Goal: Task Accomplishment & Management: Manage account settings

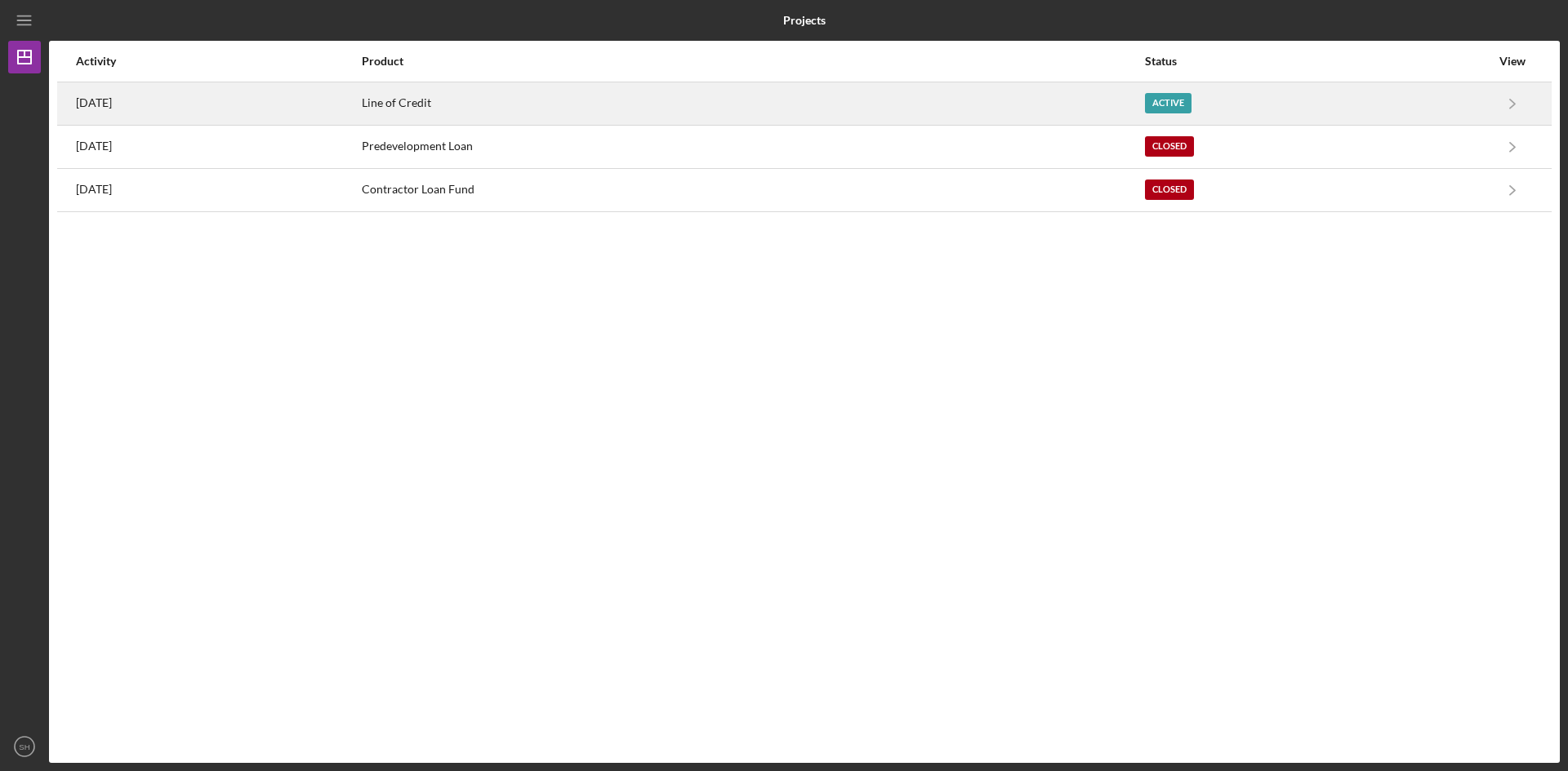
click at [146, 104] on div "[DATE]" at bounding box center [218, 104] width 285 height 41
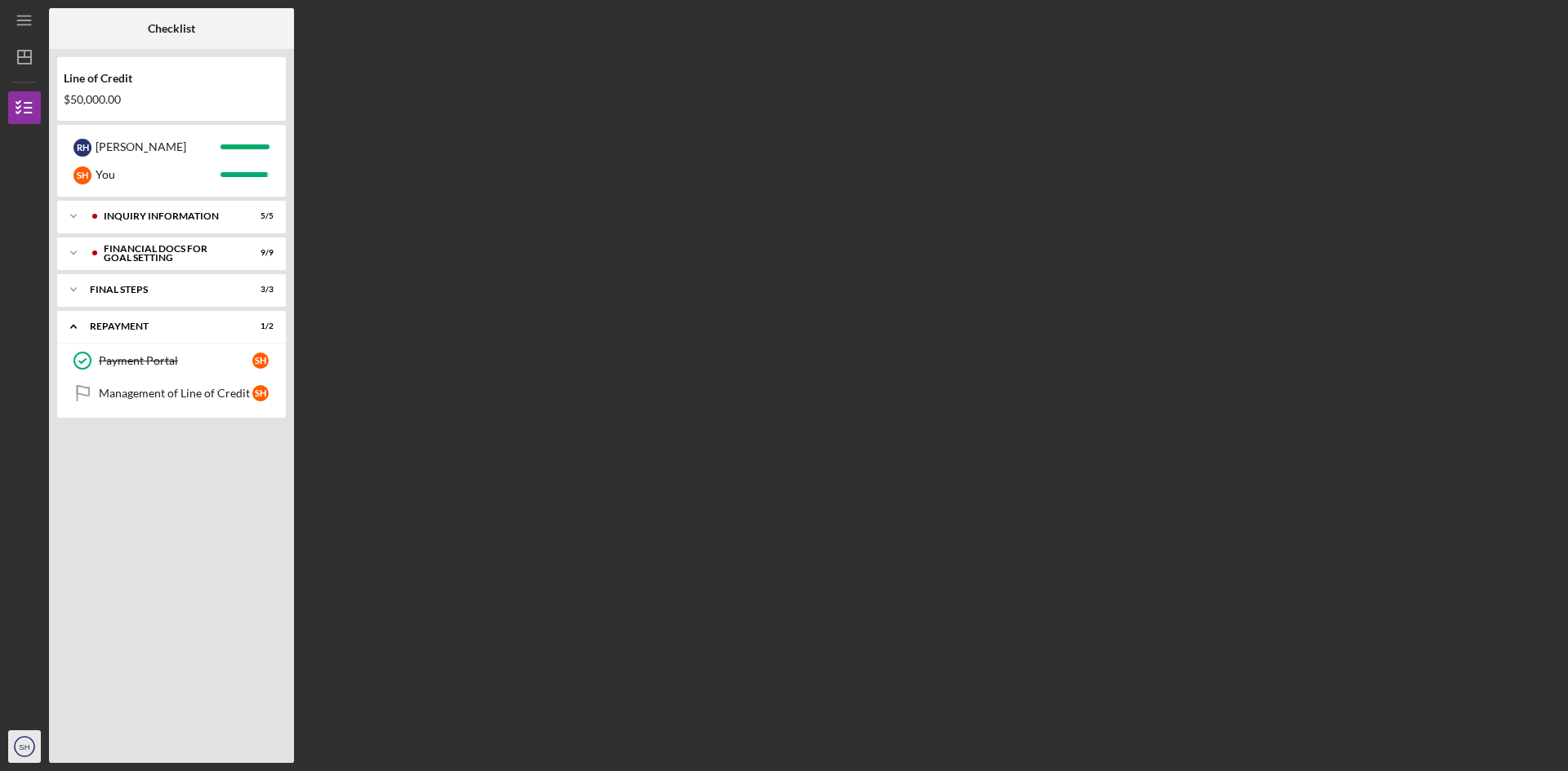
click at [37, 737] on icon "SH" at bounding box center [24, 747] width 33 height 41
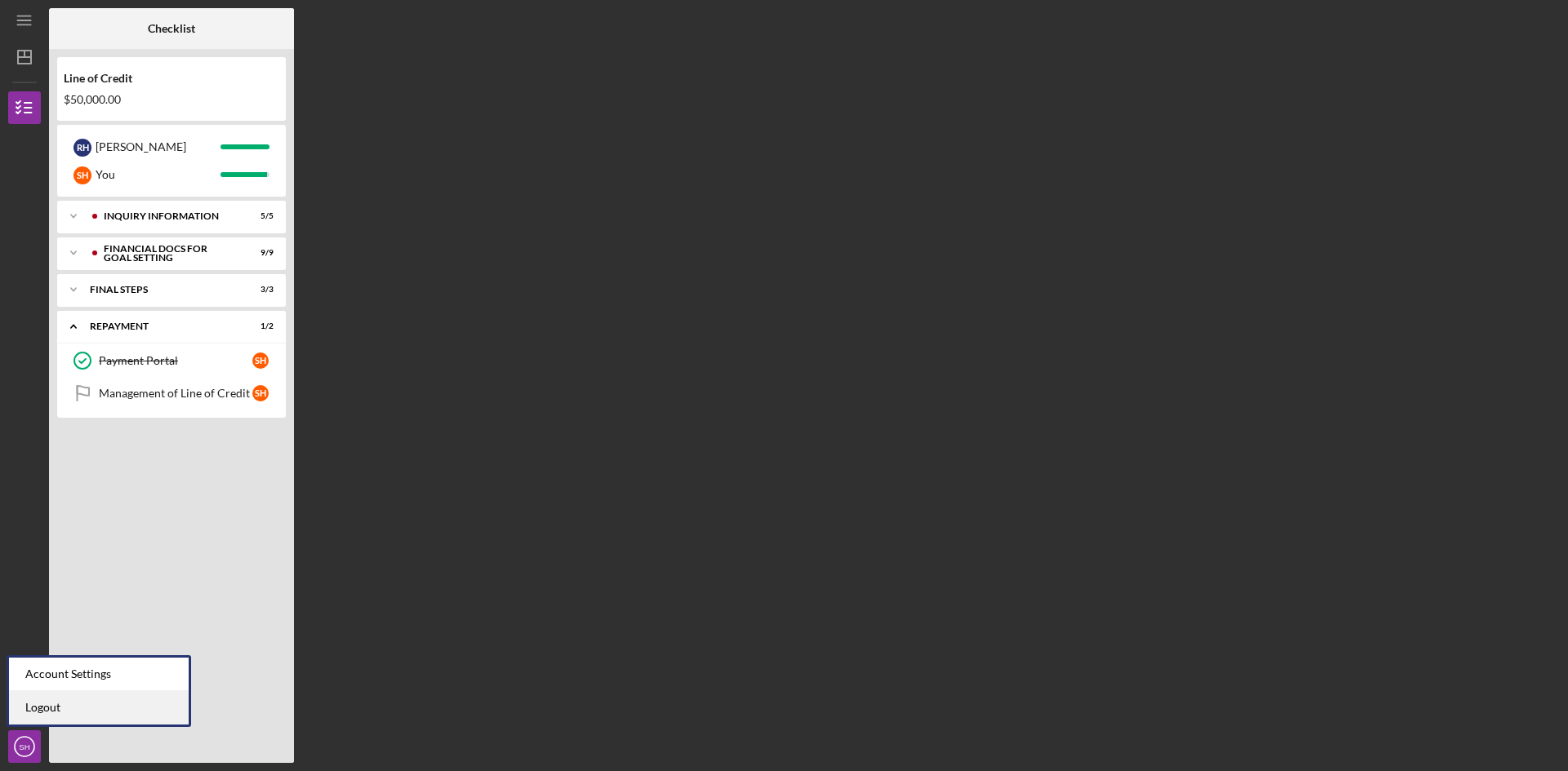
click at [46, 707] on link "Logout" at bounding box center [99, 708] width 180 height 34
